Goal: Task Accomplishment & Management: Manage account settings

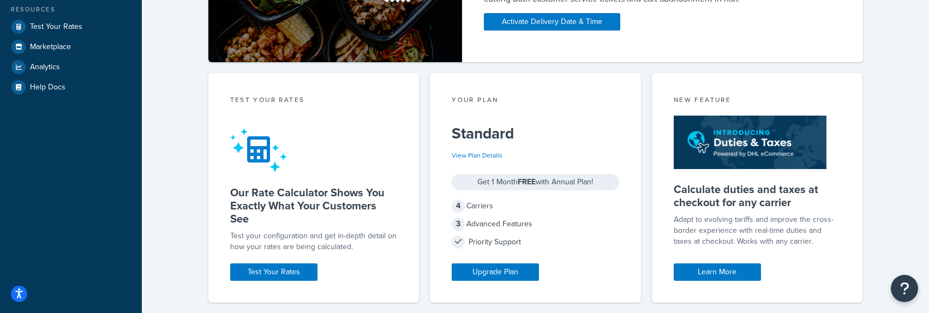
scroll to position [63, 0]
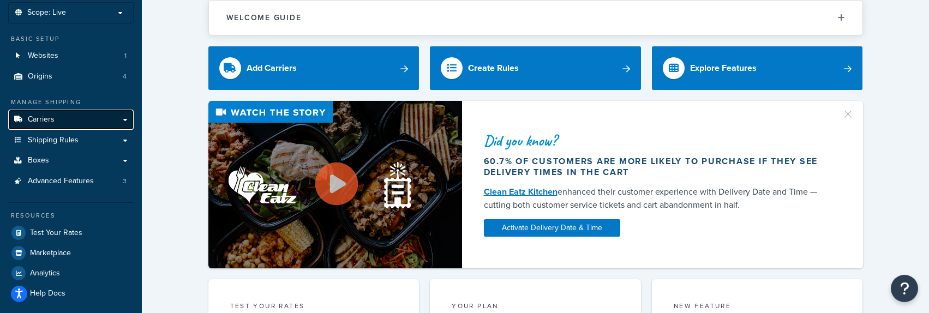
click at [45, 124] on span "Carriers" at bounding box center [41, 119] width 27 height 9
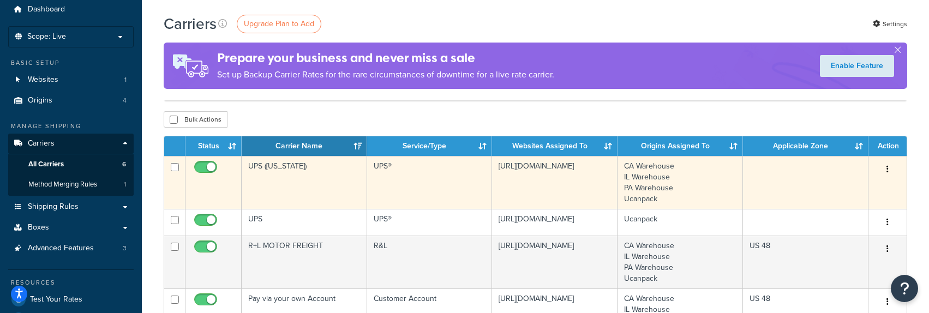
scroll to position [109, 0]
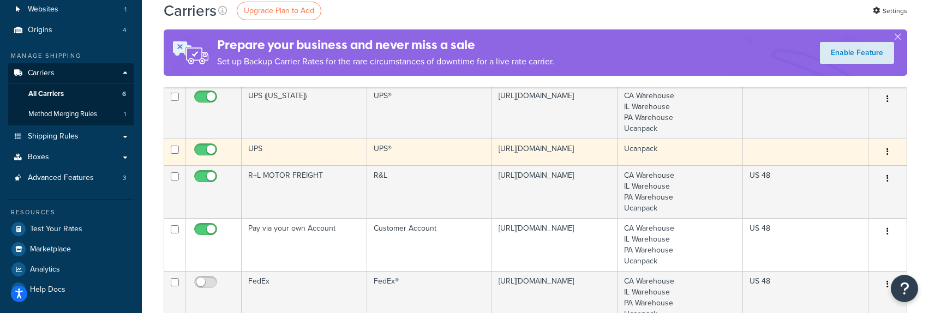
click at [297, 146] on td "UPS" at bounding box center [305, 152] width 126 height 27
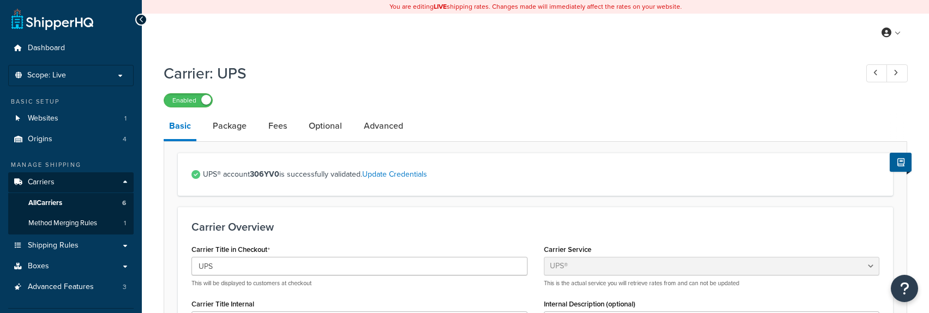
select select "ups"
click at [225, 124] on link "Package" at bounding box center [229, 126] width 45 height 26
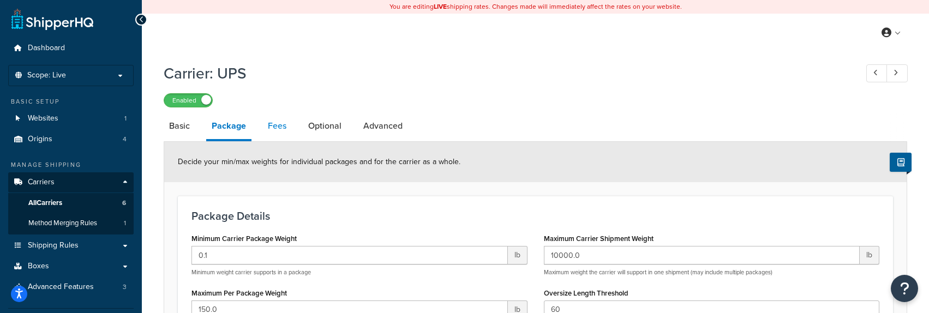
click at [278, 127] on link "Fees" at bounding box center [276, 126] width 29 height 26
select select "AFTER"
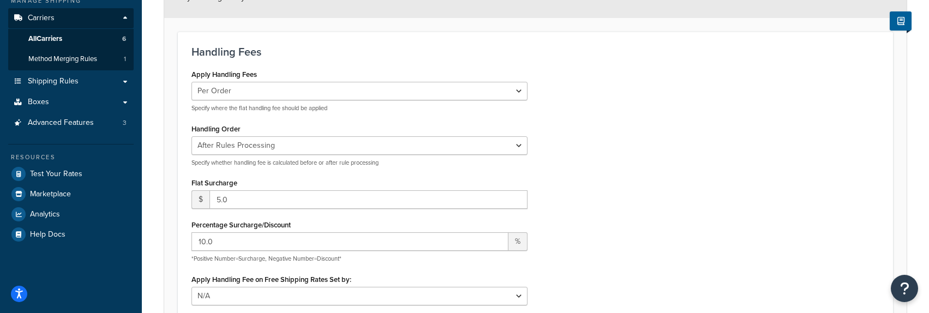
scroll to position [164, 0]
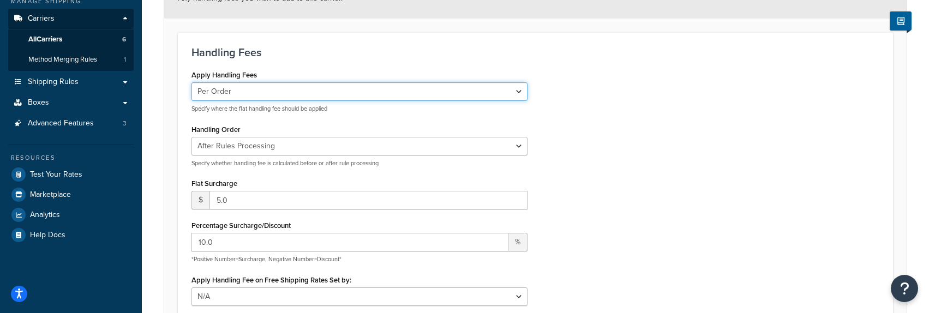
click at [335, 100] on select "Per Order Per Item Per Package" at bounding box center [360, 91] width 336 height 19
click at [341, 98] on select "Per Order Per Item Per Package" at bounding box center [360, 91] width 336 height 19
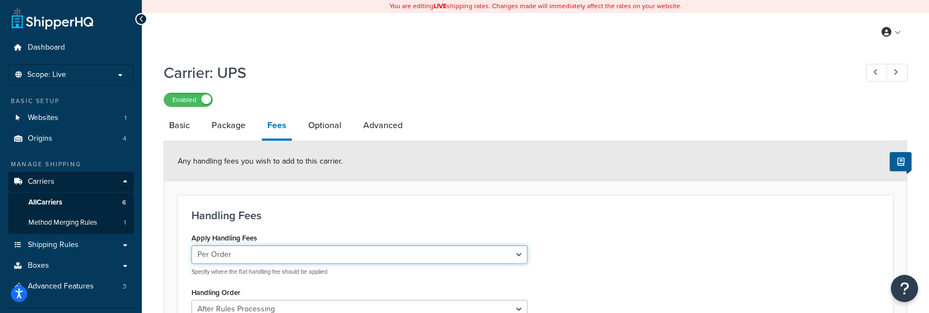
scroll to position [0, 0]
click at [185, 123] on link "Basic" at bounding box center [180, 126] width 32 height 26
select select "ups"
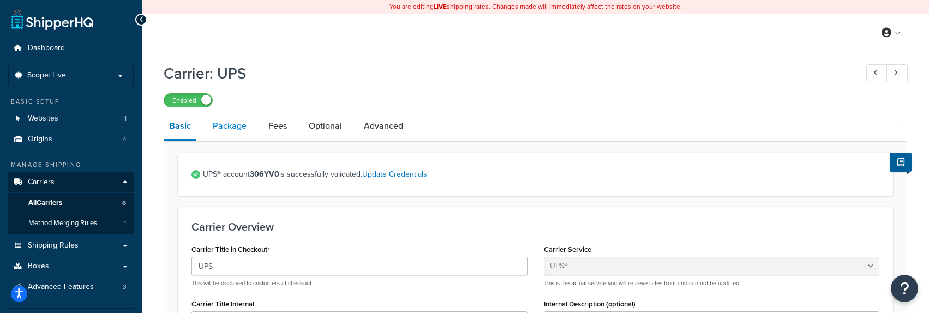
click at [238, 132] on link "Package" at bounding box center [229, 126] width 45 height 26
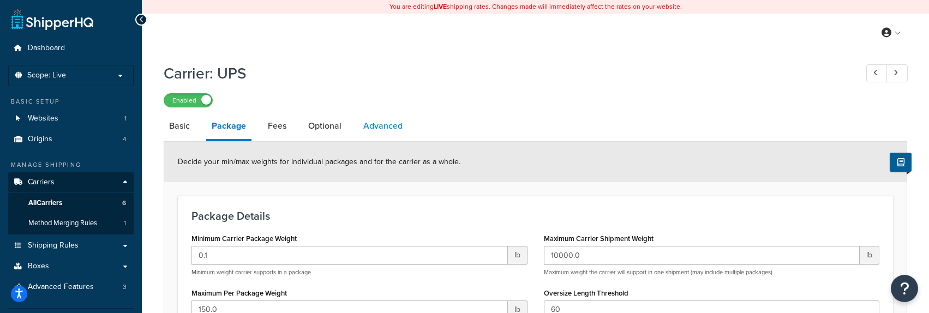
click at [387, 128] on link "Advanced" at bounding box center [383, 126] width 50 height 26
select select "false"
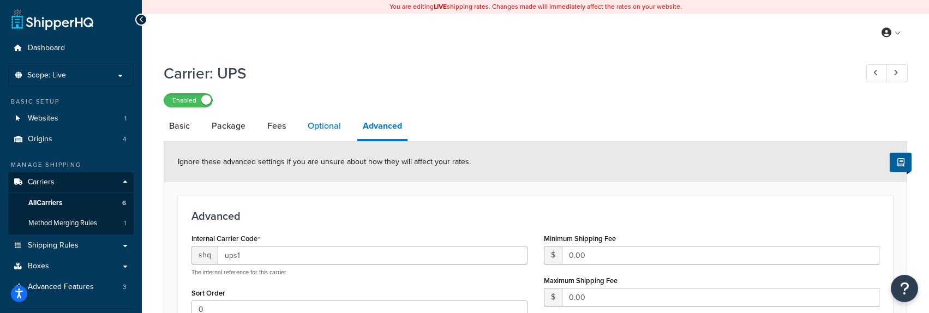
click at [314, 131] on link "Optional" at bounding box center [324, 126] width 44 height 26
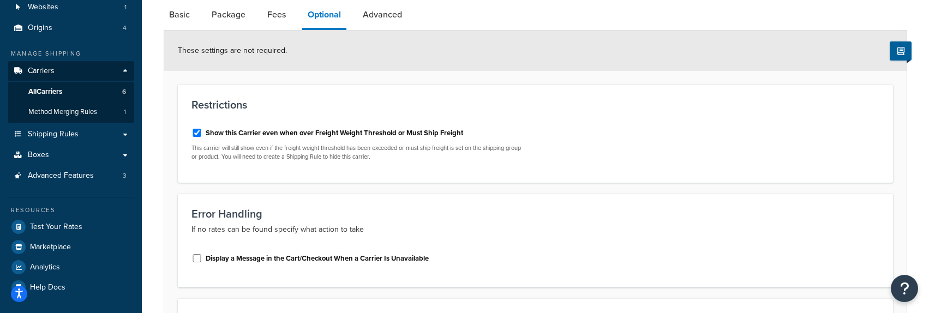
scroll to position [109, 0]
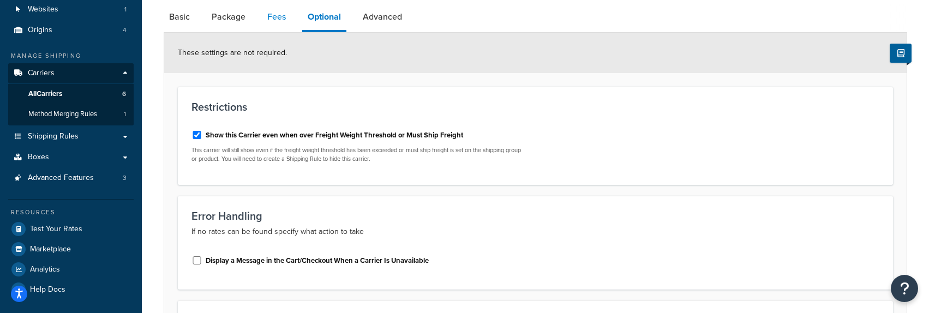
click at [270, 15] on link "Fees" at bounding box center [276, 17] width 29 height 26
select select "AFTER"
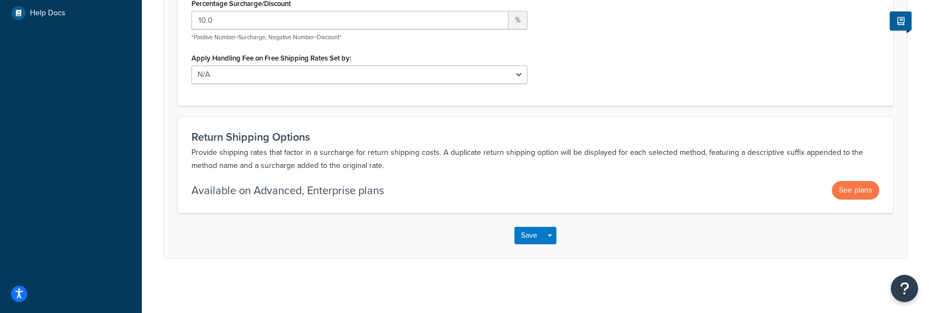
scroll to position [5, 0]
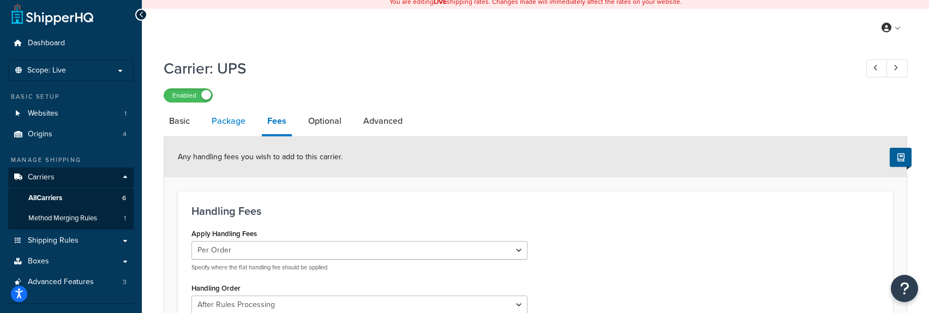
click at [232, 121] on link "Package" at bounding box center [228, 121] width 45 height 26
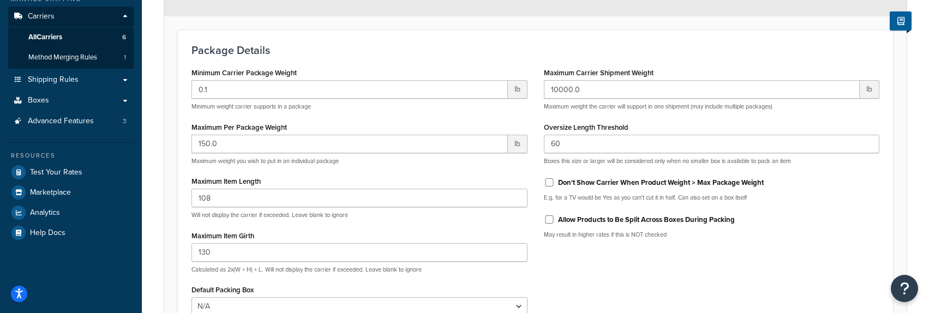
scroll to position [223, 0]
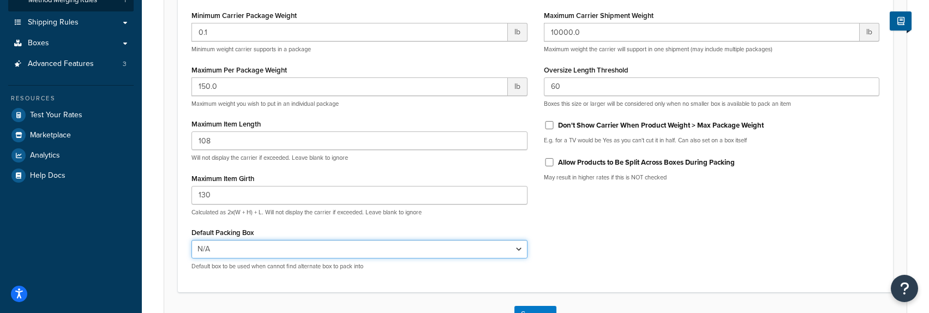
click at [416, 253] on select "N/A BOX_6x6x6 BOX_6x12x9 BOX_8x6x5 BOX_10x8x3 BOX_10x10x10 BOX_12x9x2 BOX_12x9x…" at bounding box center [360, 249] width 336 height 19
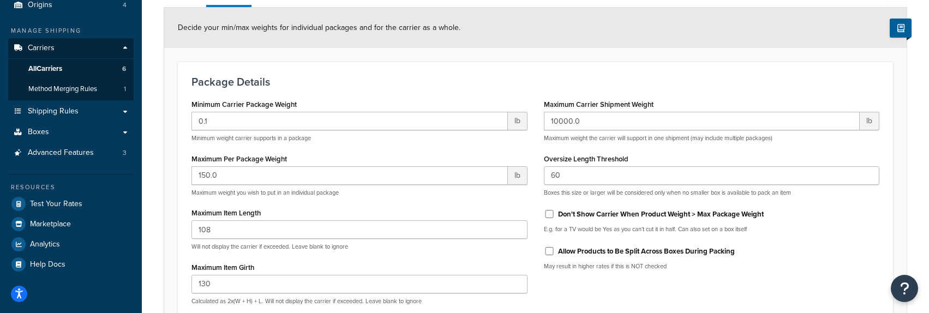
scroll to position [0, 0]
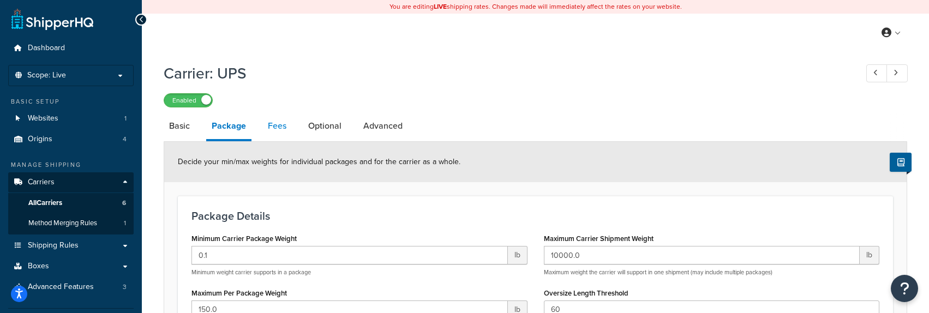
click at [268, 126] on link "Fees" at bounding box center [276, 126] width 29 height 26
select select "AFTER"
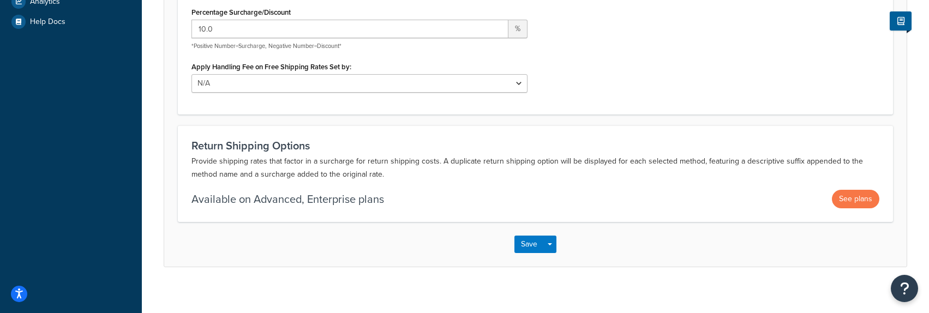
scroll to position [382, 0]
